Goal: Consume media (video, audio): Consume media (video, audio)

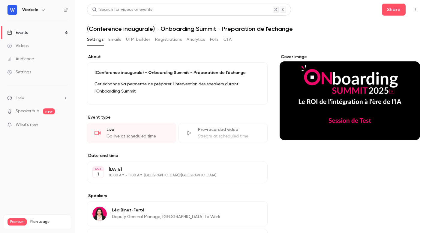
click at [36, 45] on link "Videos" at bounding box center [37, 45] width 75 height 13
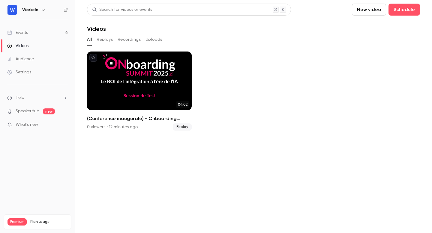
click at [32, 35] on link "Events 6" at bounding box center [37, 32] width 75 height 13
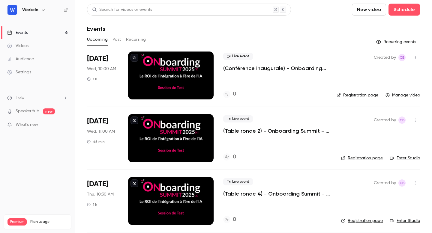
click at [31, 44] on link "Videos" at bounding box center [37, 45] width 75 height 13
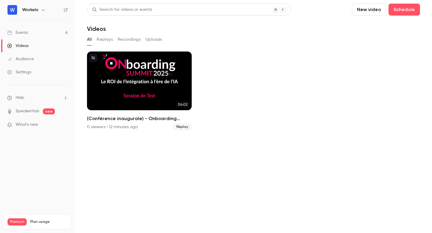
click at [106, 41] on button "Replays" at bounding box center [105, 40] width 16 height 10
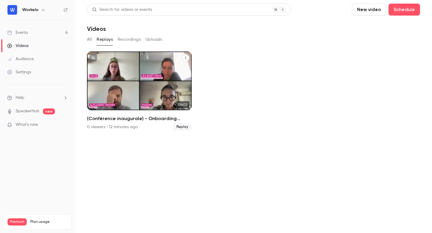
click at [124, 71] on div "(Conférence inaugurale) - Onboarding Summit - Préparation de l'échange" at bounding box center [139, 81] width 105 height 59
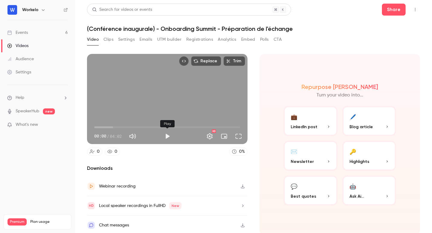
click at [165, 134] on button "Play" at bounding box center [167, 137] width 12 height 12
click at [166, 137] on button "Pause" at bounding box center [167, 137] width 12 height 12
type input "*****"
click at [235, 126] on span "00:02" at bounding box center [167, 128] width 146 height 10
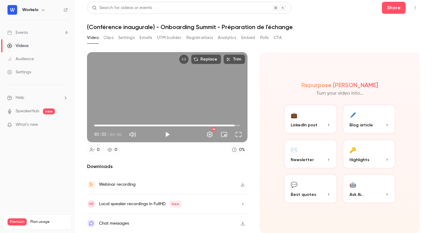
click at [145, 225] on div "Chat messages" at bounding box center [167, 223] width 161 height 19
click at [31, 30] on link "Events 6" at bounding box center [37, 32] width 75 height 13
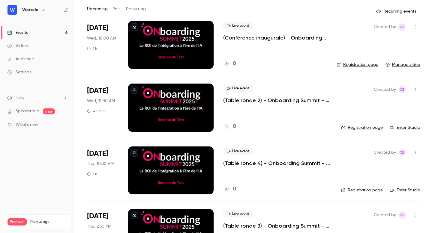
scroll to position [32, 0]
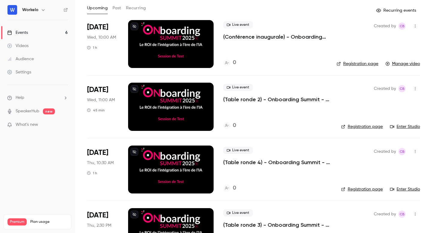
click at [157, 105] on div at bounding box center [171, 107] width 86 height 48
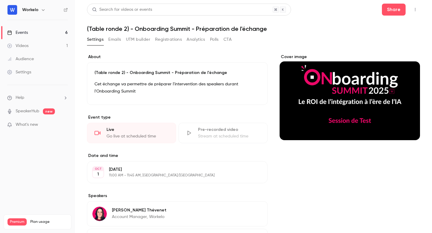
click at [418, 11] on button "button" at bounding box center [415, 10] width 10 height 10
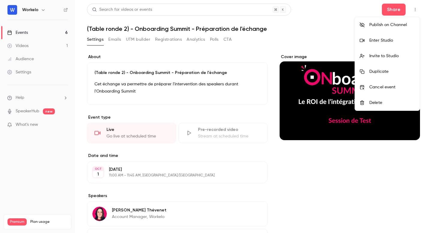
click at [386, 41] on div "Enter Studio" at bounding box center [392, 41] width 46 height 6
